Goal: Navigation & Orientation: Find specific page/section

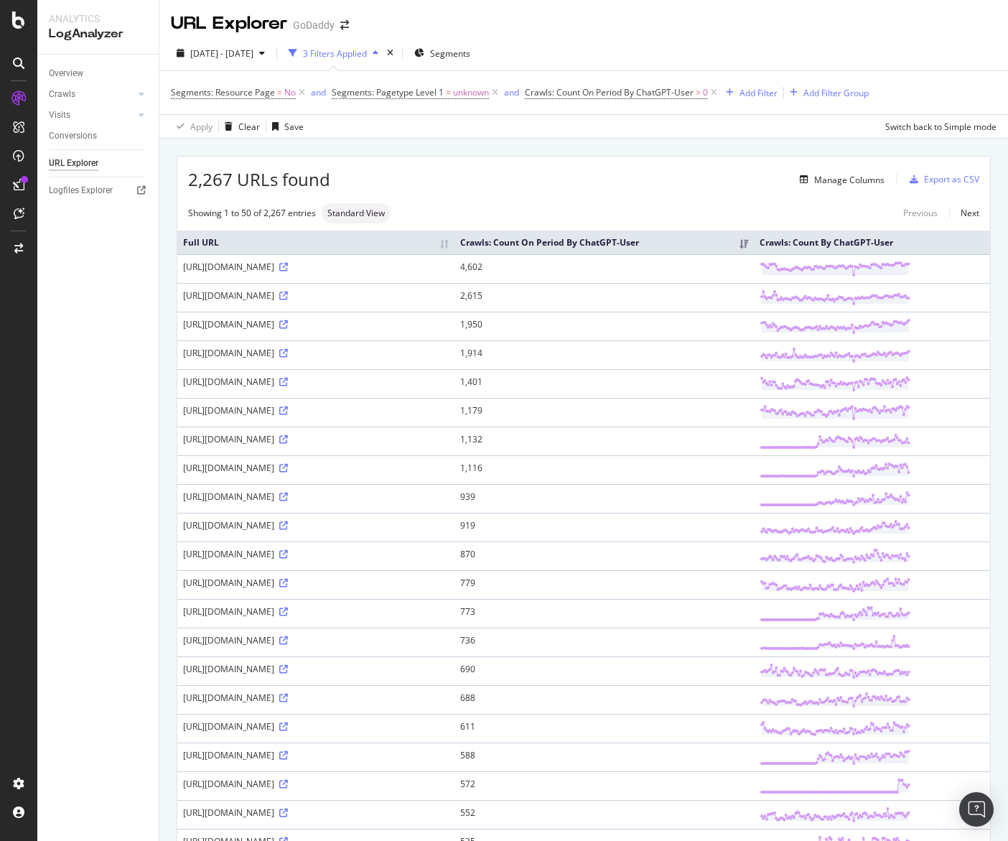
scroll to position [917, 0]
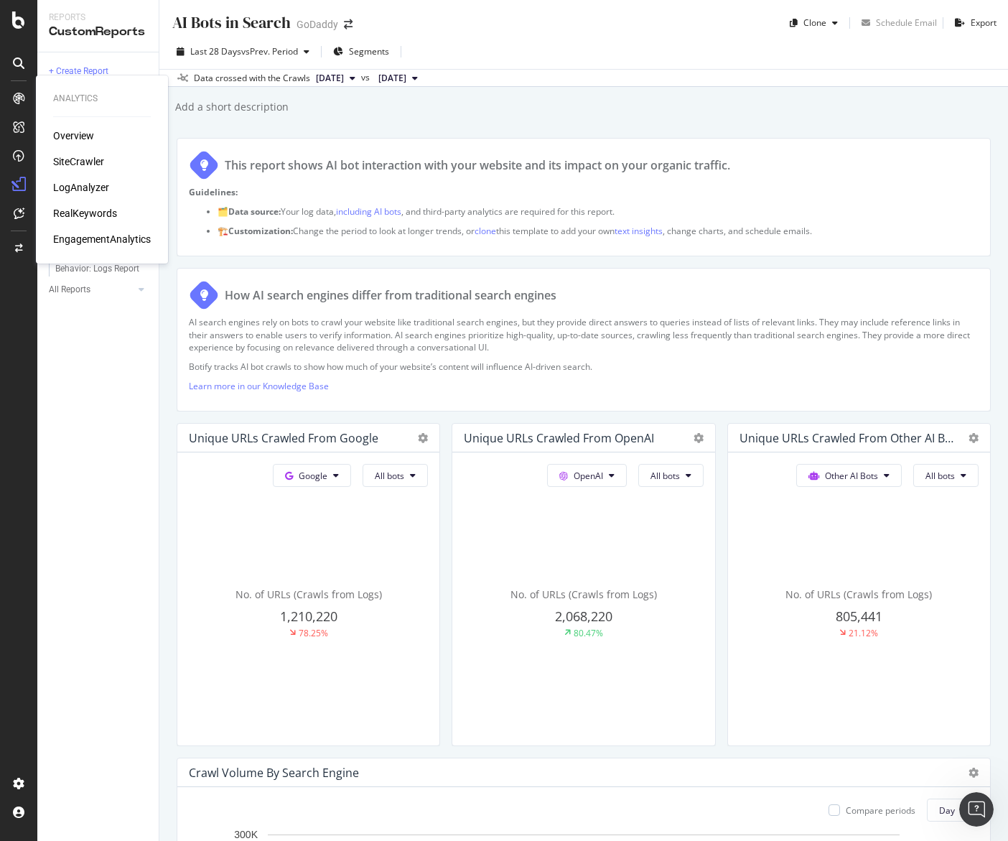
click at [94, 182] on div "LogAnalyzer" at bounding box center [81, 187] width 56 height 14
